Goal: Information Seeking & Learning: Learn about a topic

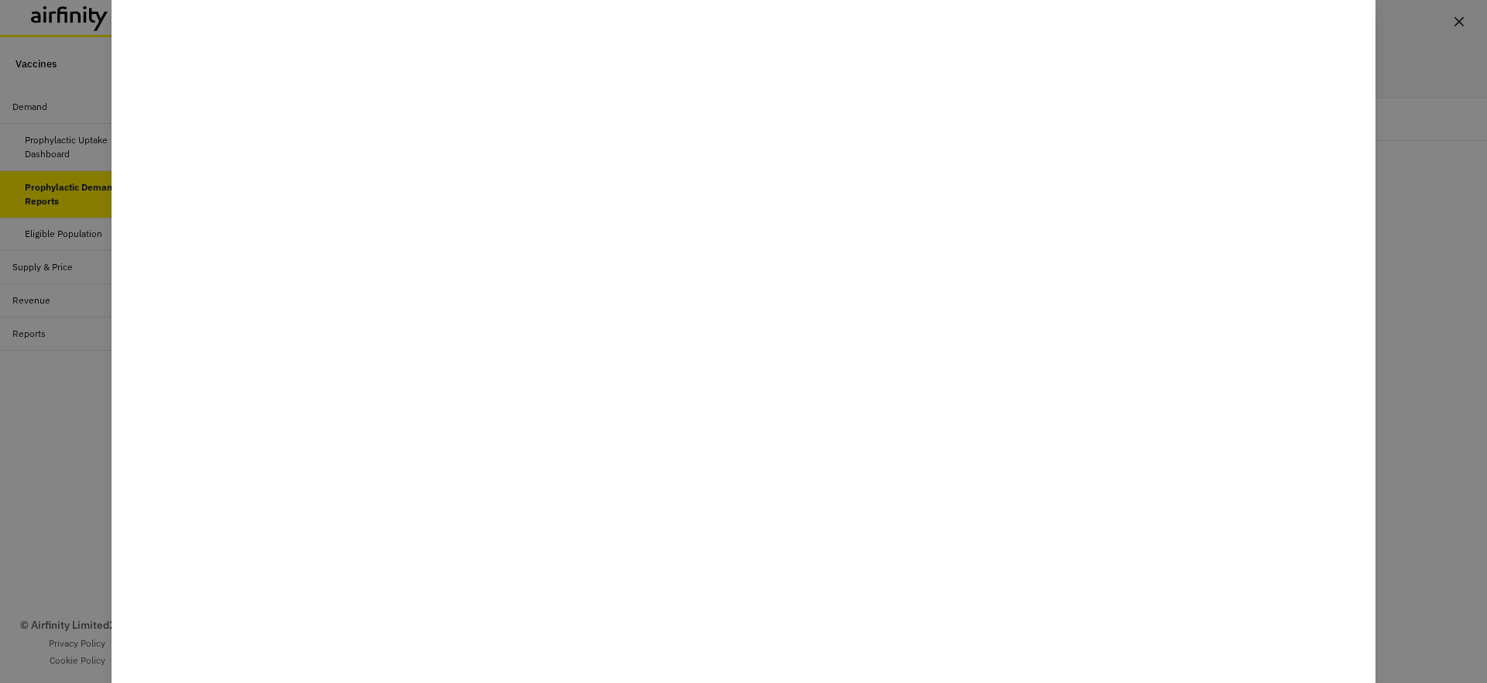
click at [1462, 25] on div at bounding box center [743, 341] width 1487 height 683
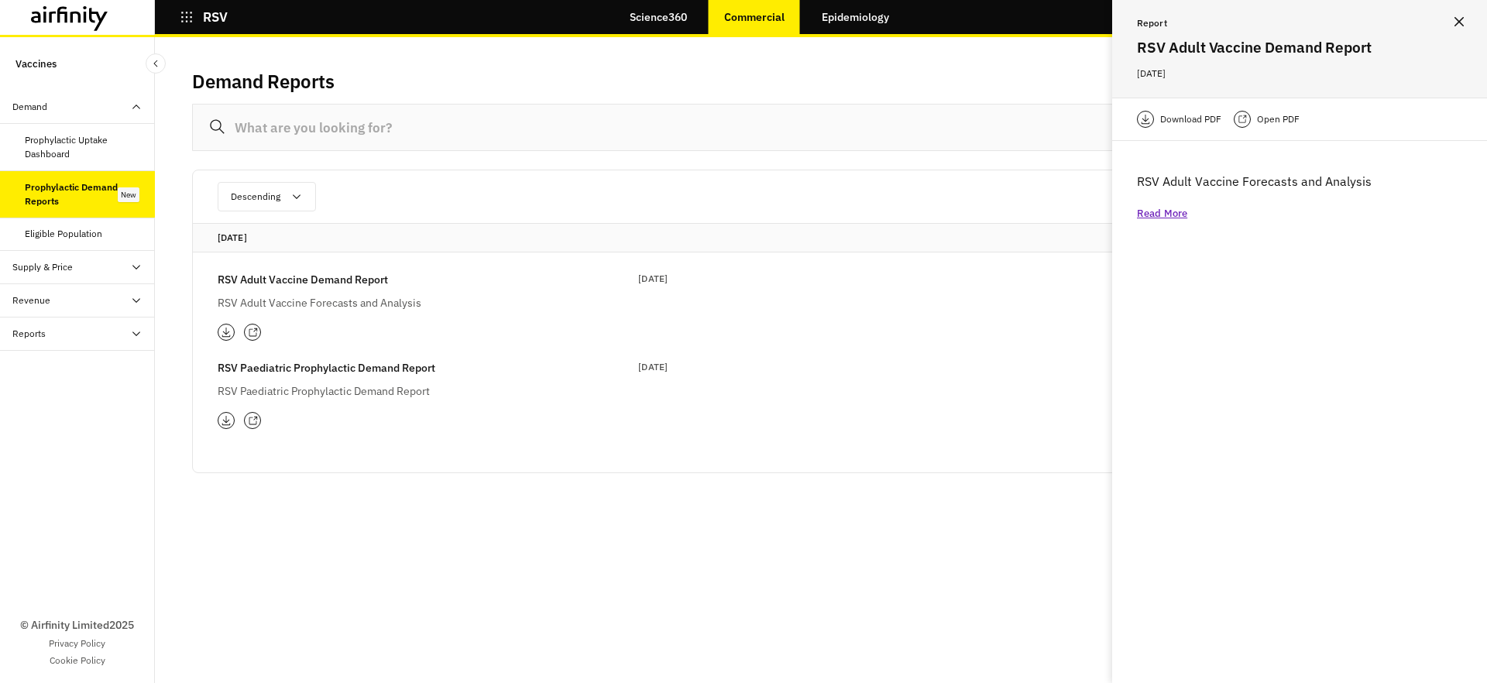
click at [73, 29] on icon at bounding box center [69, 18] width 77 height 25
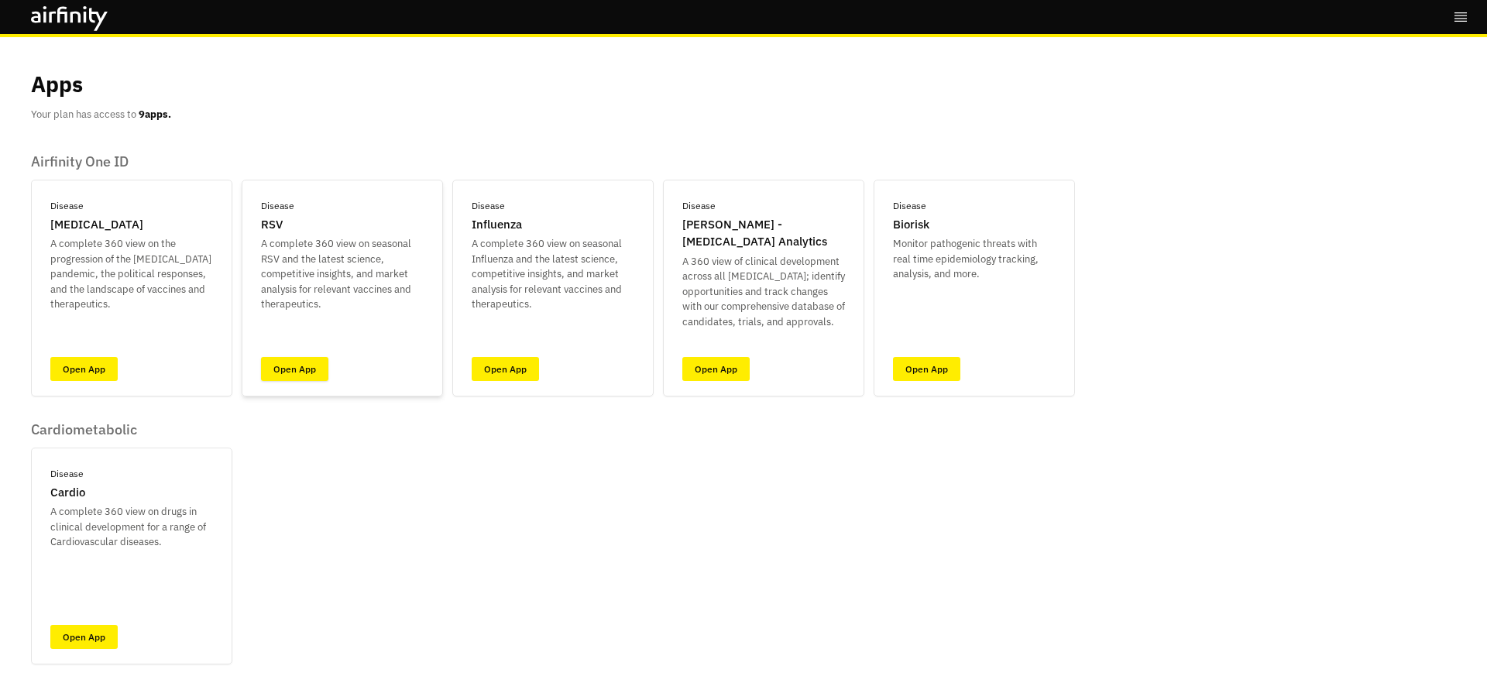
click at [288, 369] on link "Open App" at bounding box center [294, 369] width 67 height 24
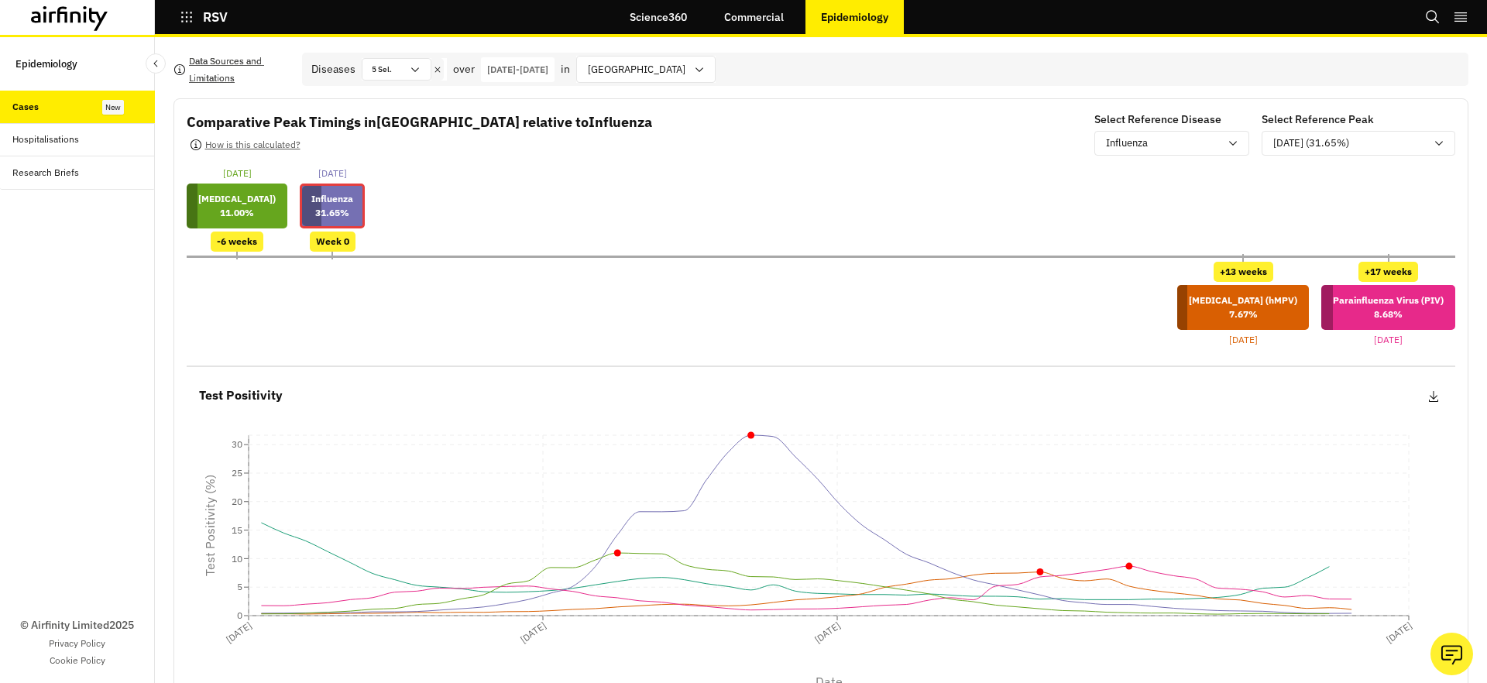
click at [214, 63] on p "Data Sources and Limitations" at bounding box center [239, 70] width 101 height 34
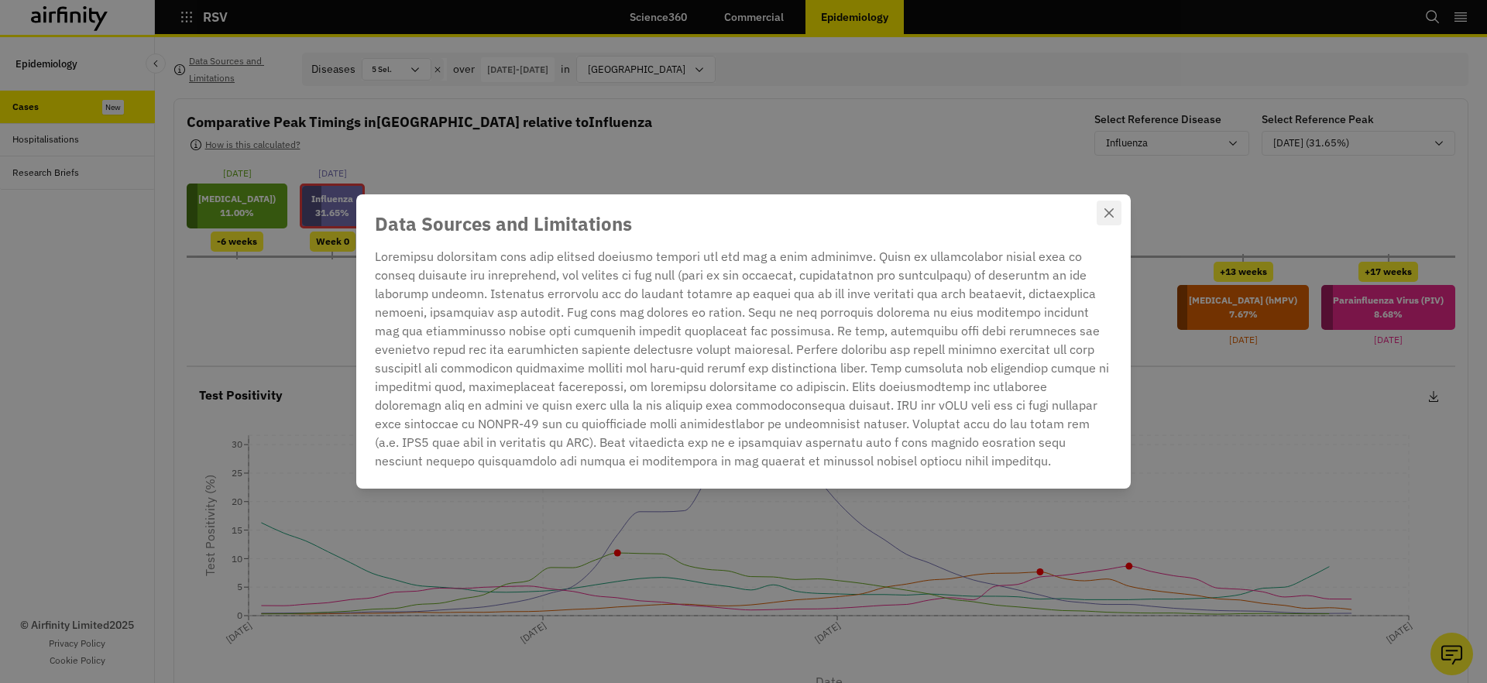
click at [1110, 208] on icon "Close" at bounding box center [1108, 212] width 9 height 9
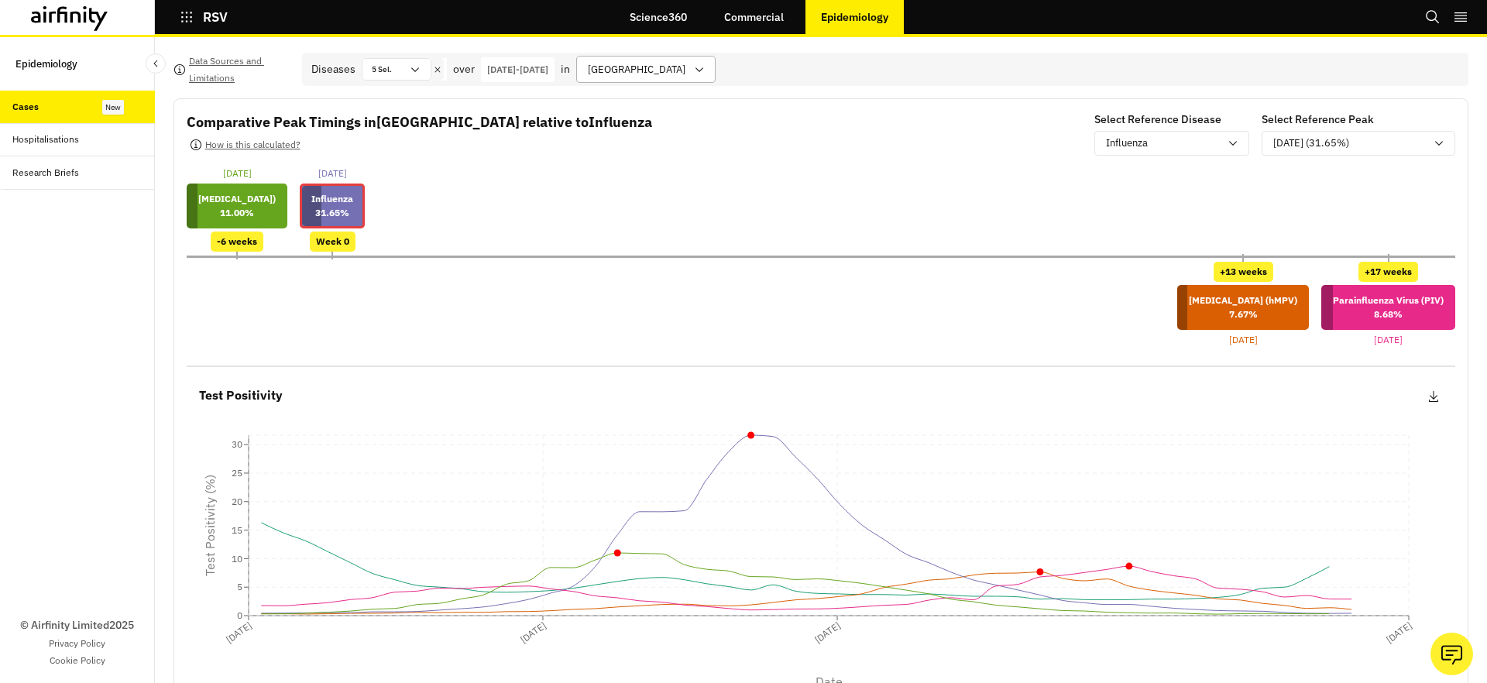
click at [685, 69] on div at bounding box center [637, 69] width 98 height 19
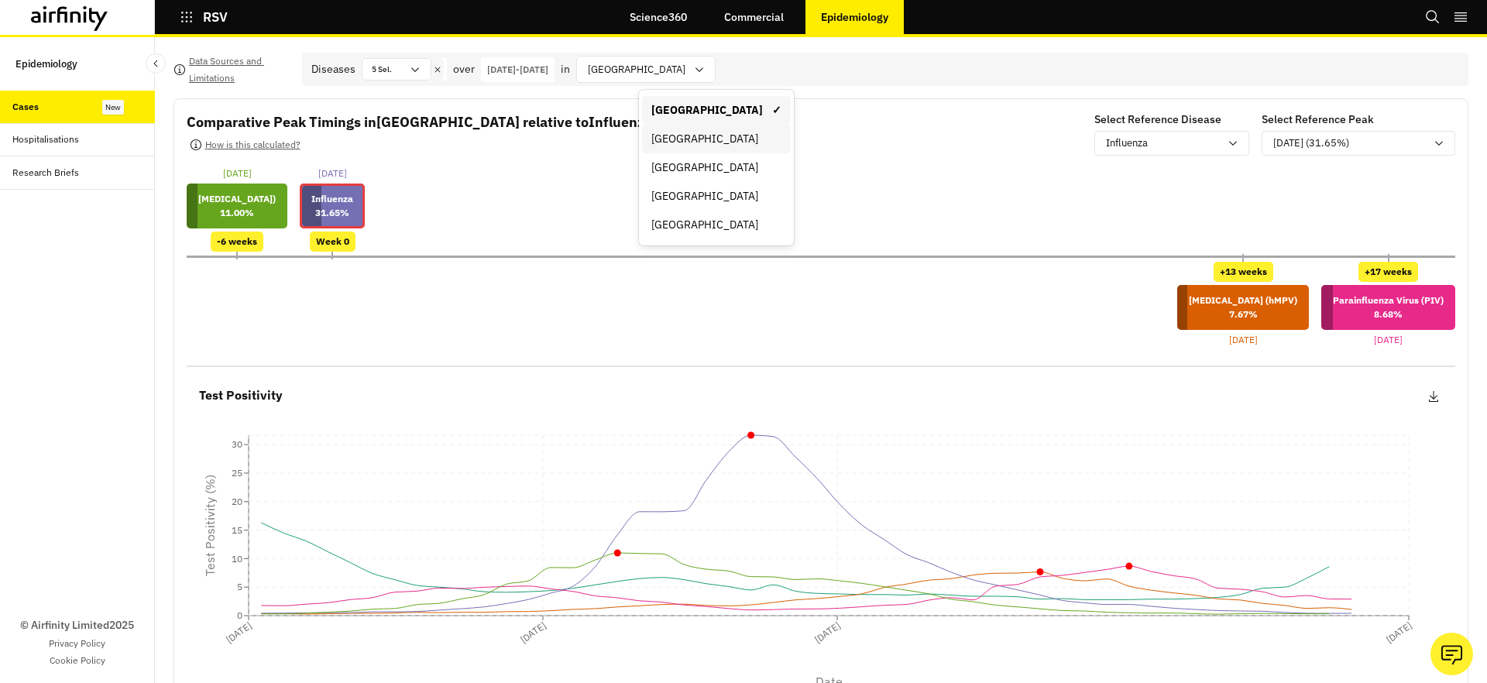
click at [733, 139] on div "Canada" at bounding box center [716, 139] width 130 height 16
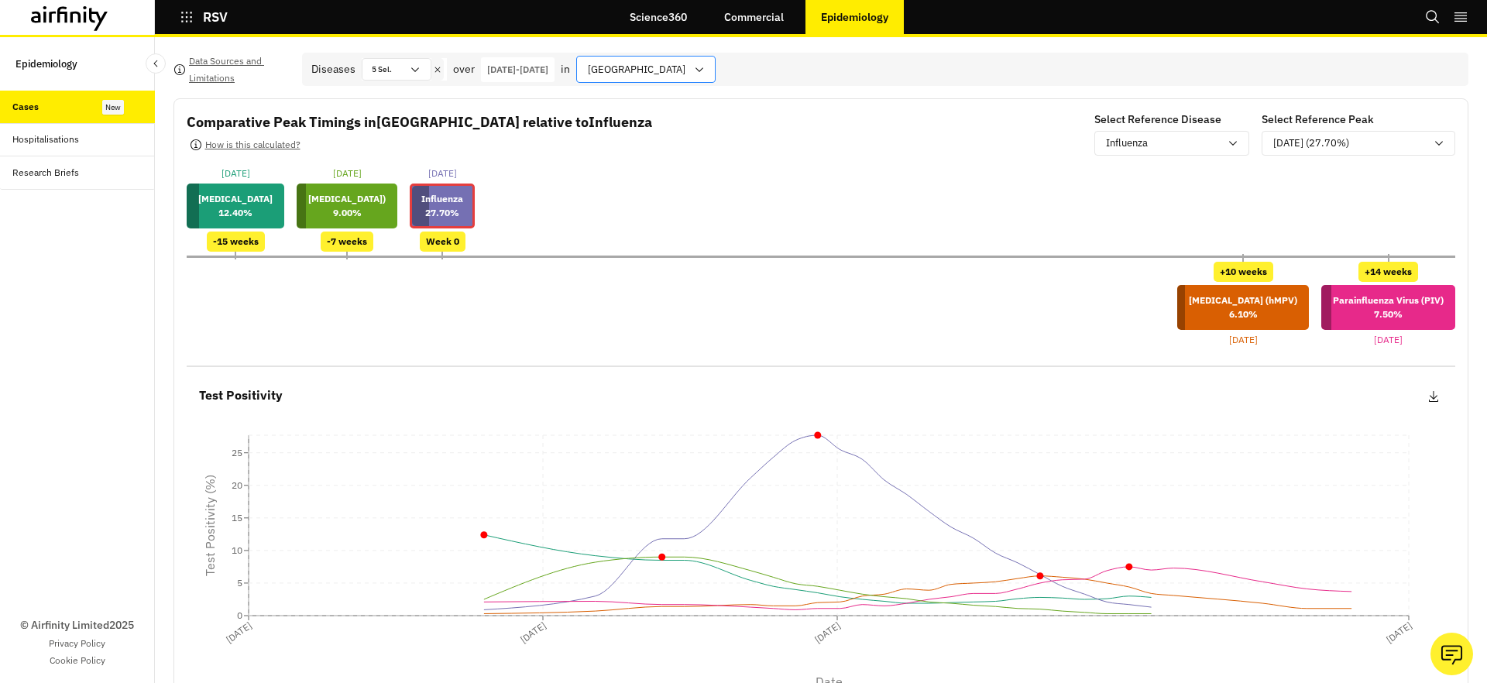
click at [661, 74] on div at bounding box center [637, 69] width 98 height 19
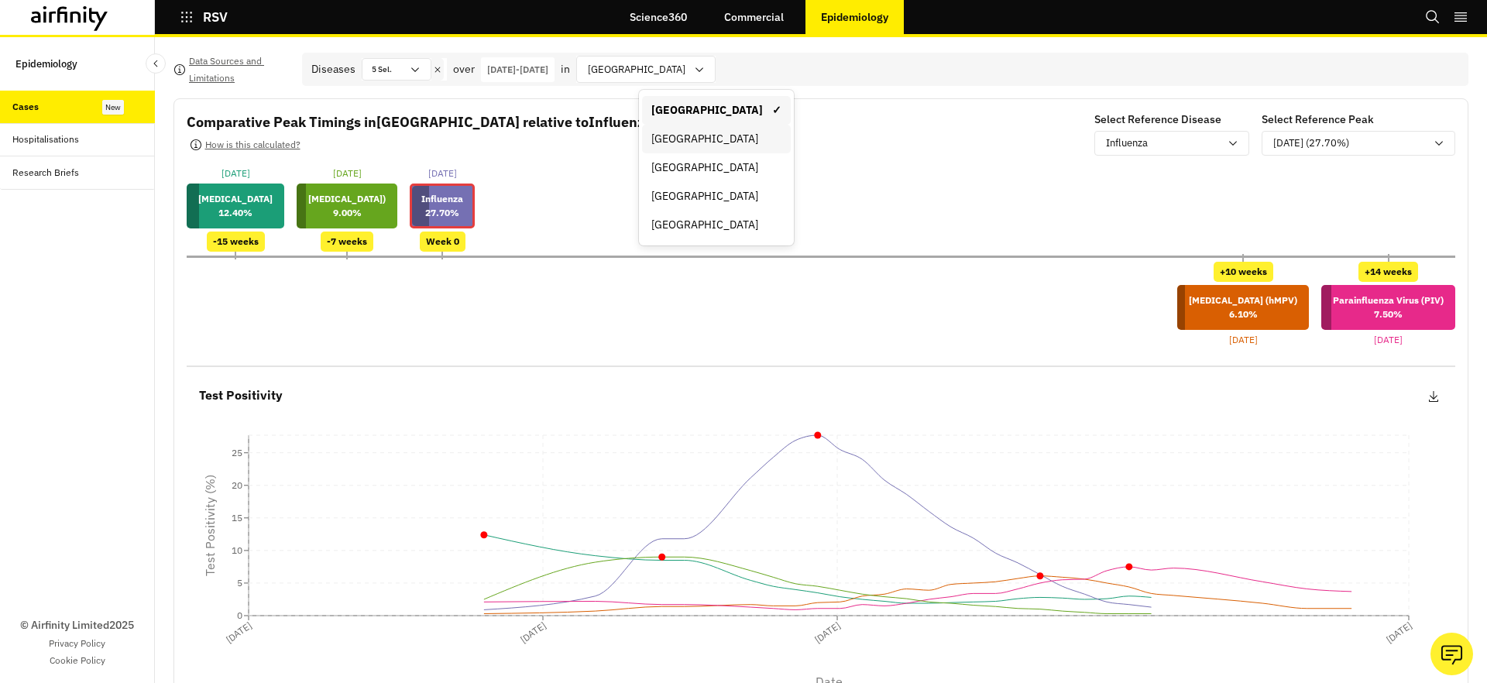
click at [678, 144] on div "England" at bounding box center [716, 139] width 130 height 16
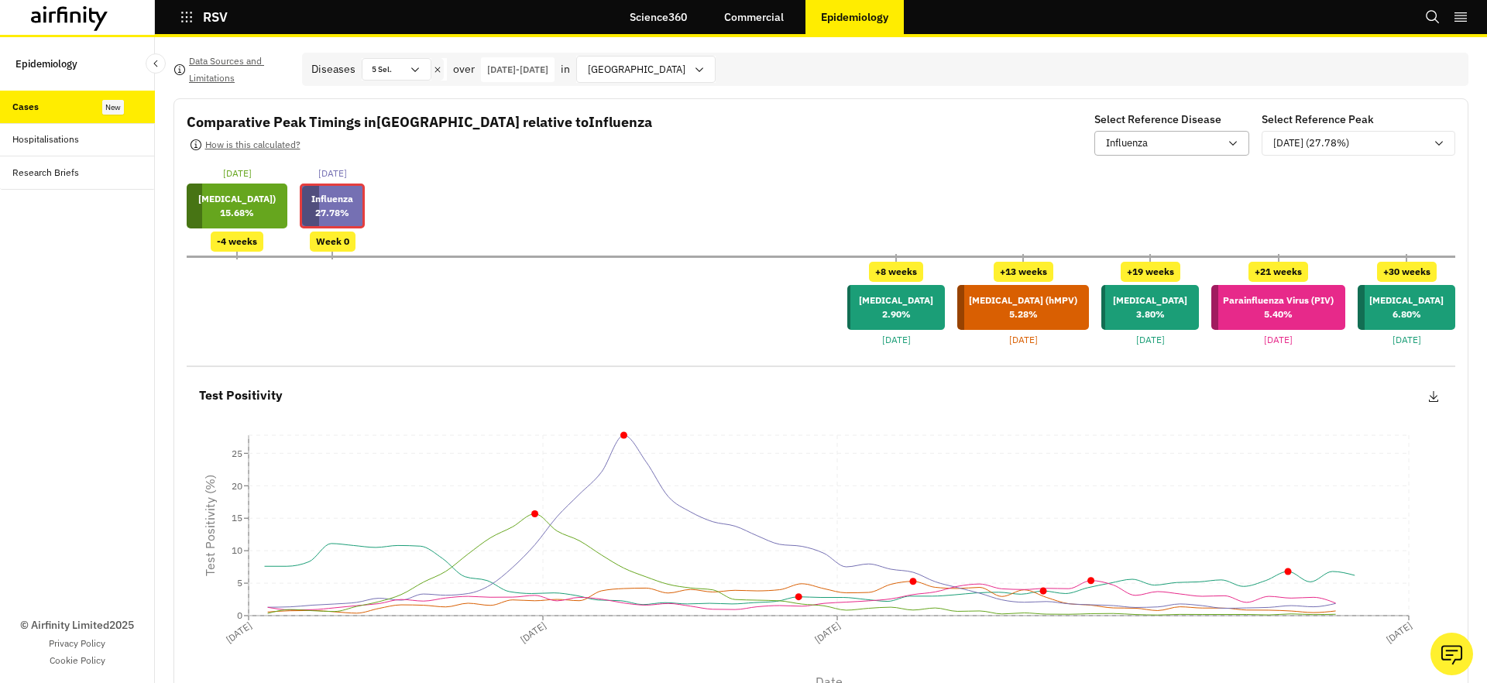
click at [1130, 151] on p "Influenza" at bounding box center [1127, 143] width 42 height 15
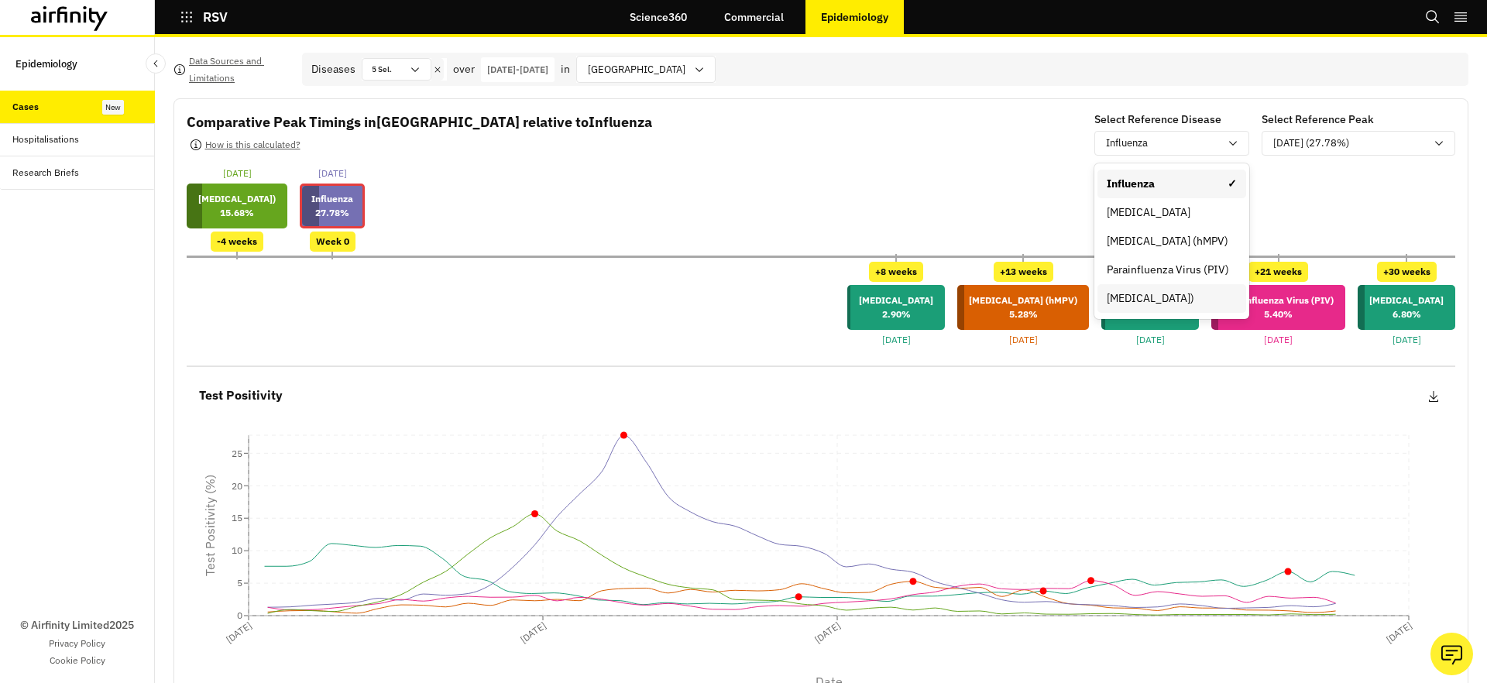
click at [1158, 298] on div "Respiratory Syncytial Virus (RSV)" at bounding box center [1172, 298] width 130 height 16
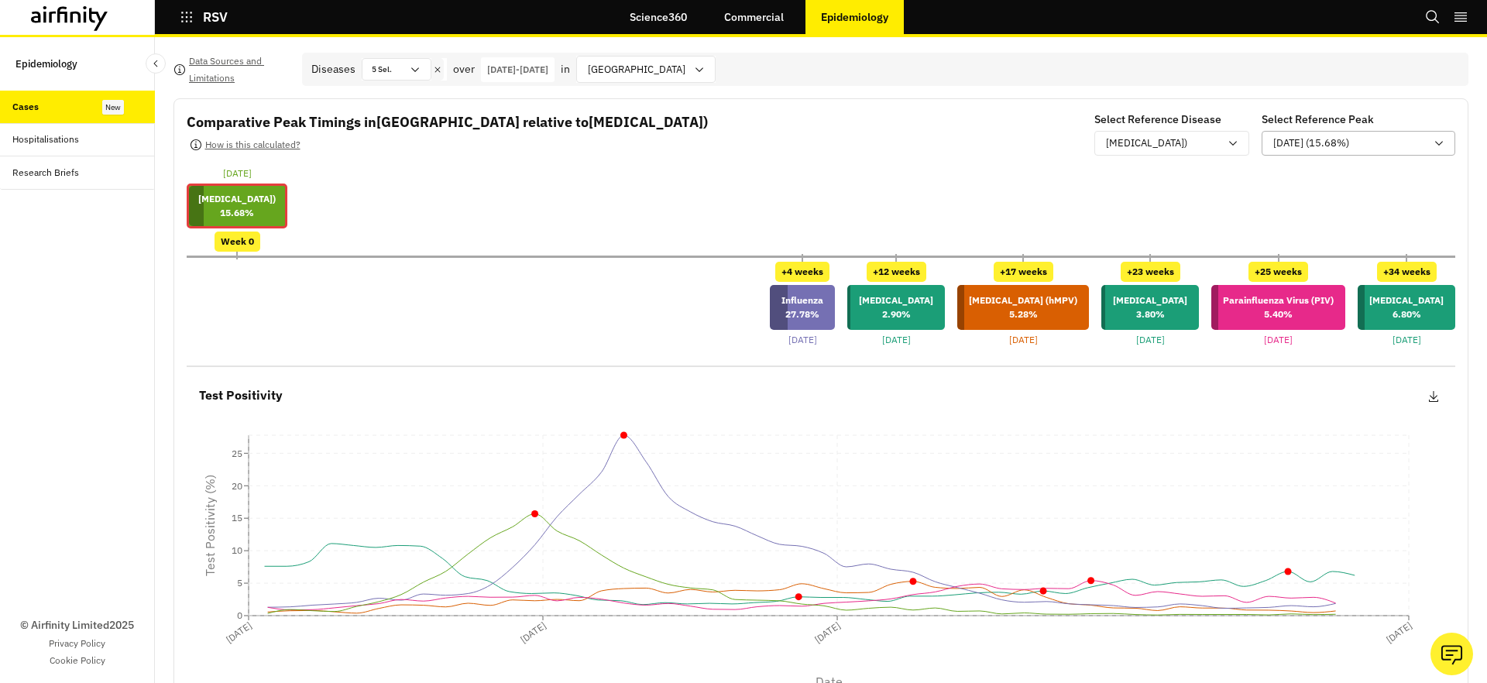
click at [1317, 140] on p "25-Nov-2024 (15.68%)" at bounding box center [1311, 143] width 76 height 15
click at [1134, 197] on div "25-Nov-2024 Respiratory Syncytial Virus (RSV) 15.68 % Week 0" at bounding box center [821, 209] width 1269 height 85
